Goal: Find specific page/section: Find specific page/section

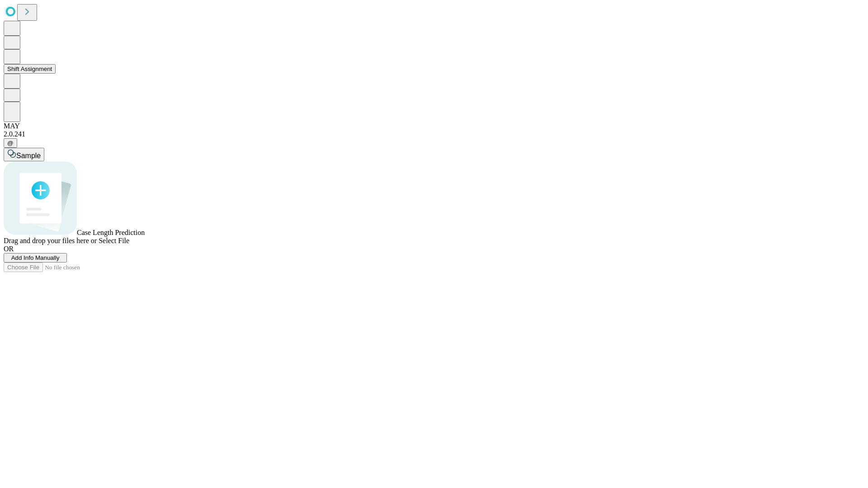
click at [56, 74] on button "Shift Assignment" at bounding box center [30, 68] width 52 height 9
